Goal: Find specific page/section: Find specific page/section

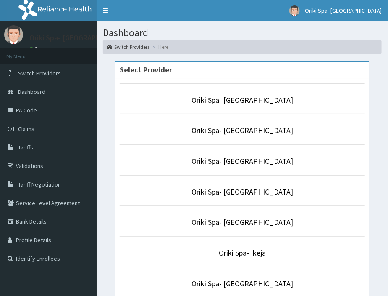
scroll to position [152, 0]
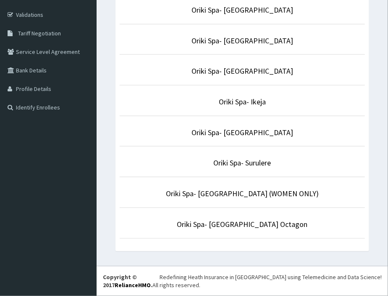
click at [253, 218] on li "Oriki Spa- [GEOGRAPHIC_DATA] Octagon" at bounding box center [243, 222] width 246 height 31
click at [238, 230] on li "Oriki Spa- Bon Hotel Octagon" at bounding box center [243, 222] width 246 height 31
click at [251, 222] on link "Oriki Spa- Bon Hotel Octagon" at bounding box center [242, 224] width 131 height 10
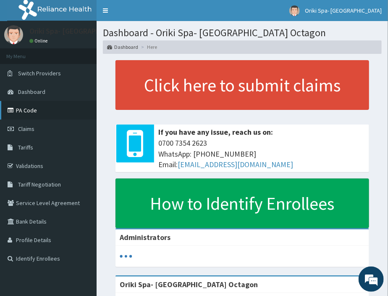
click at [20, 111] on link "PA Code" at bounding box center [48, 110] width 97 height 18
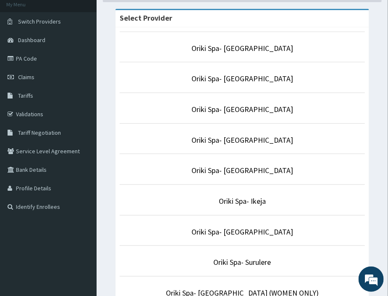
scroll to position [53, 0]
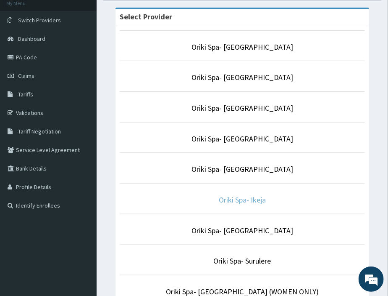
click at [242, 203] on link "Oriki Spa- Ikeja" at bounding box center [242, 200] width 47 height 10
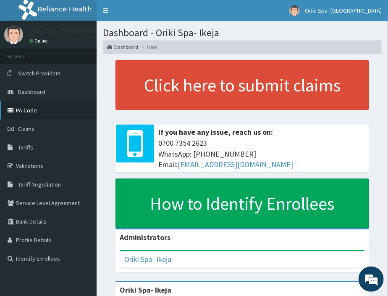
click at [38, 108] on link "PA Code" at bounding box center [48, 110] width 97 height 18
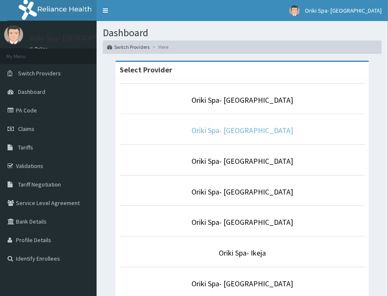
click at [218, 135] on link "Oriki Spa- [GEOGRAPHIC_DATA]" at bounding box center [243, 130] width 102 height 10
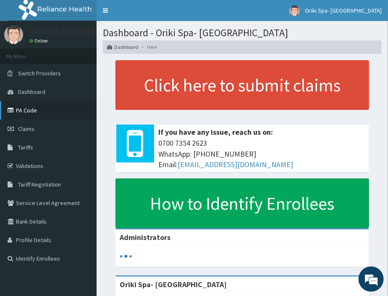
click at [14, 106] on link "PA Code" at bounding box center [48, 110] width 97 height 18
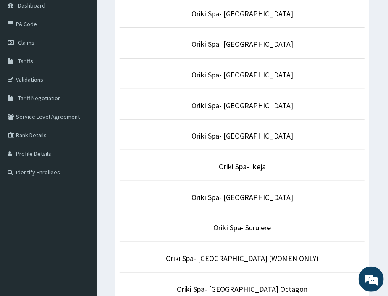
scroll to position [93, 0]
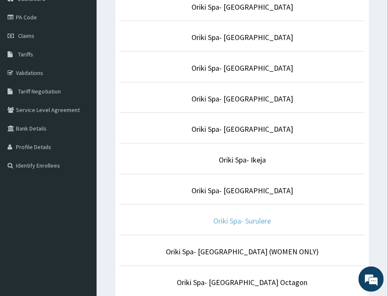
click at [250, 217] on link "Oriki Spa- Surulere" at bounding box center [243, 221] width 58 height 10
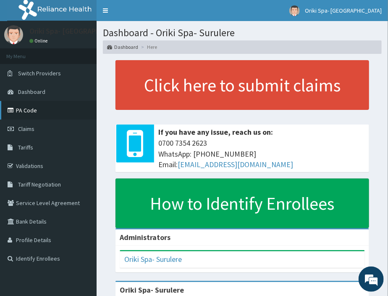
click at [25, 117] on link "PA Code" at bounding box center [48, 110] width 97 height 18
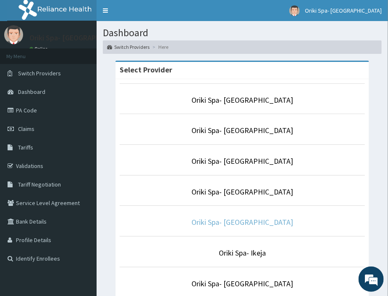
click at [235, 224] on link "Oriki Spa- [GEOGRAPHIC_DATA]" at bounding box center [243, 222] width 102 height 10
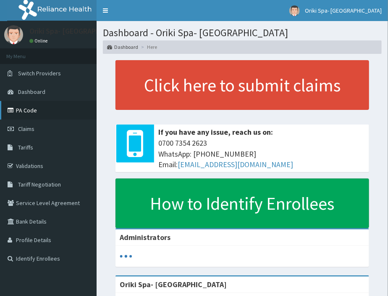
click at [41, 114] on link "PA Code" at bounding box center [48, 110] width 97 height 18
